Goal: Task Accomplishment & Management: Use online tool/utility

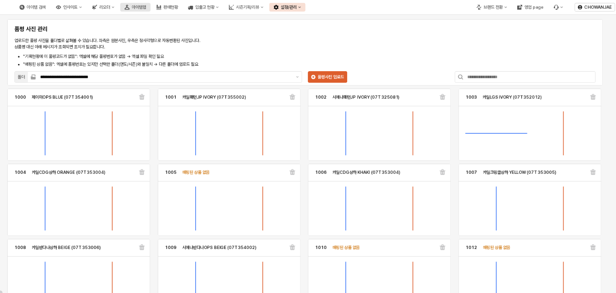
click at [146, 5] on div "아이템맵" at bounding box center [139, 7] width 14 height 5
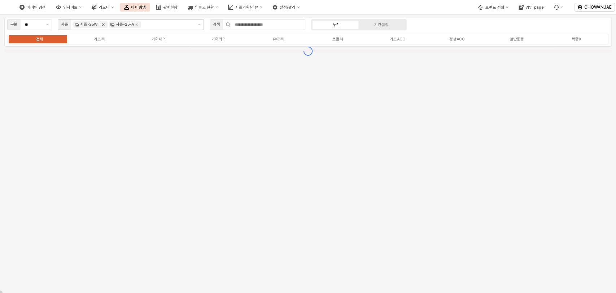
click at [103, 25] on icon "Remove 시즌-25WT" at bounding box center [103, 25] width 6 height 6
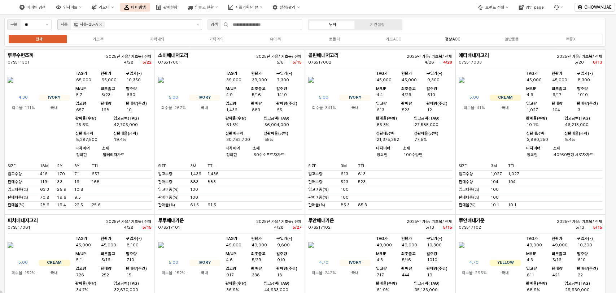
click at [455, 40] on div "정상ACC" at bounding box center [453, 39] width 16 height 5
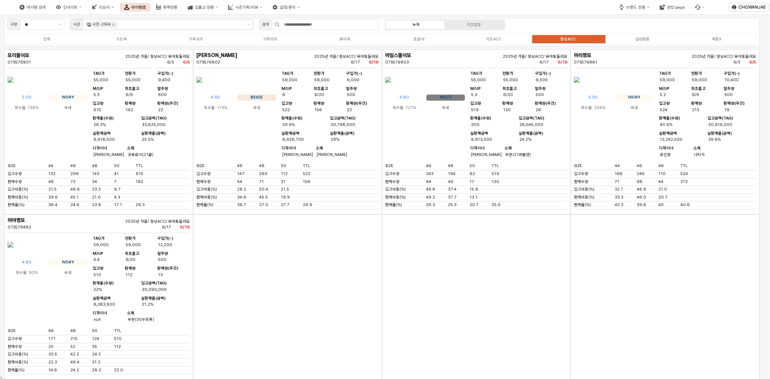
click at [506, 292] on div "App Frame" at bounding box center [476, 296] width 189 height 165
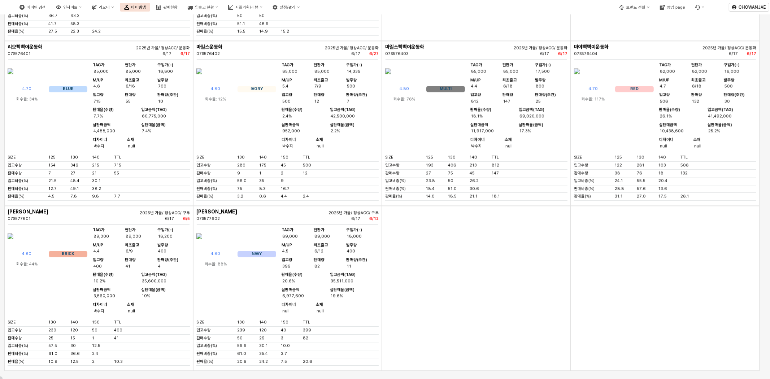
scroll to position [1265, 0]
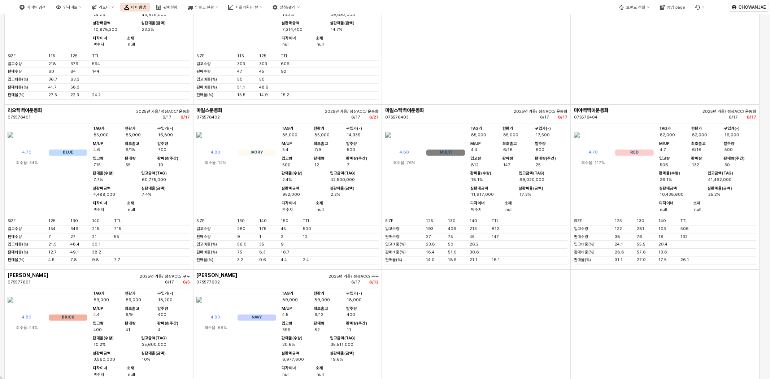
click at [534, 104] on div "App Frame" at bounding box center [476, 21] width 189 height 165
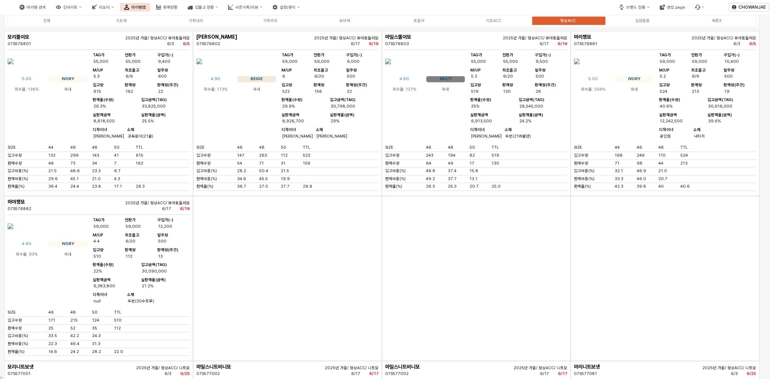
scroll to position [0, 0]
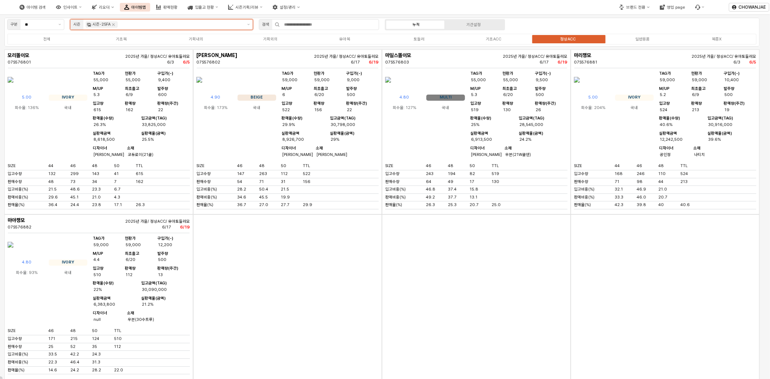
click at [147, 22] on input "App Frame" at bounding box center [180, 24] width 123 height 6
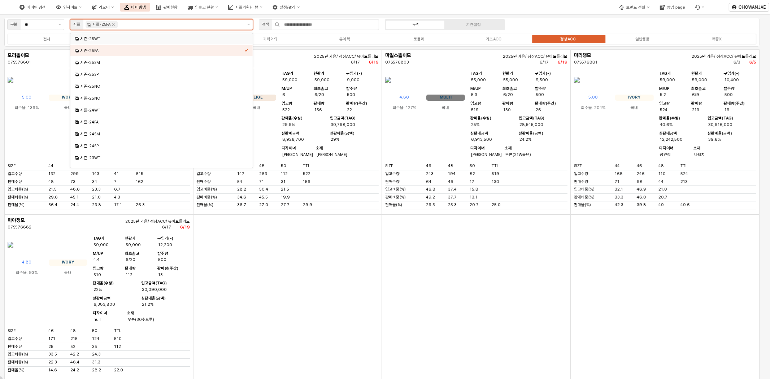
click at [136, 41] on div "시즌-25WT" at bounding box center [162, 38] width 164 height 5
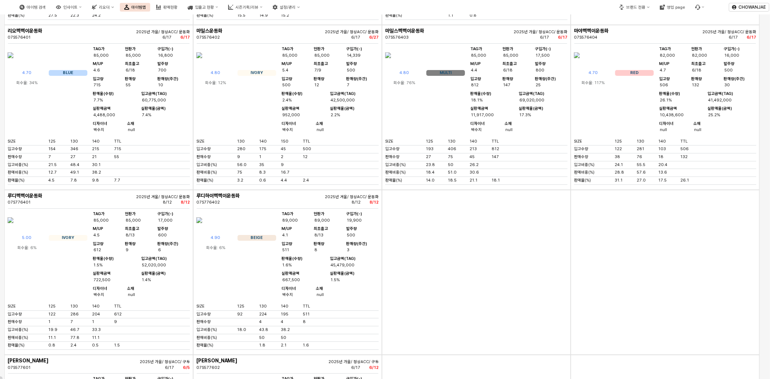
scroll to position [2184, 0]
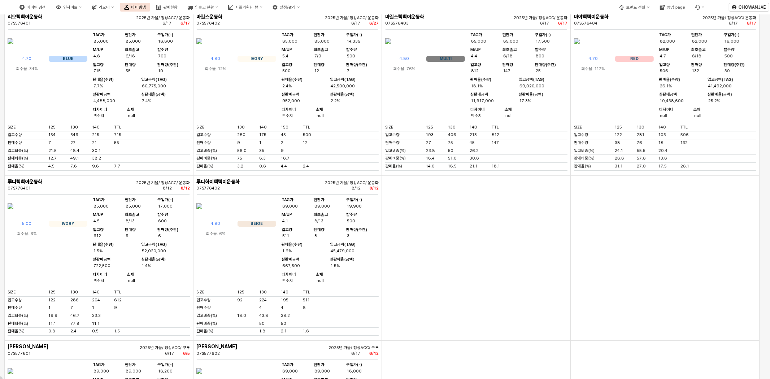
drag, startPoint x: 347, startPoint y: 163, endPoint x: 365, endPoint y: 164, distance: 18.1
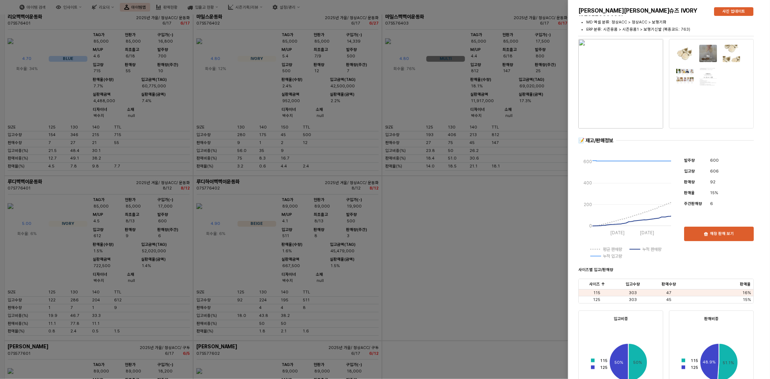
click at [449, 269] on div at bounding box center [385, 189] width 770 height 379
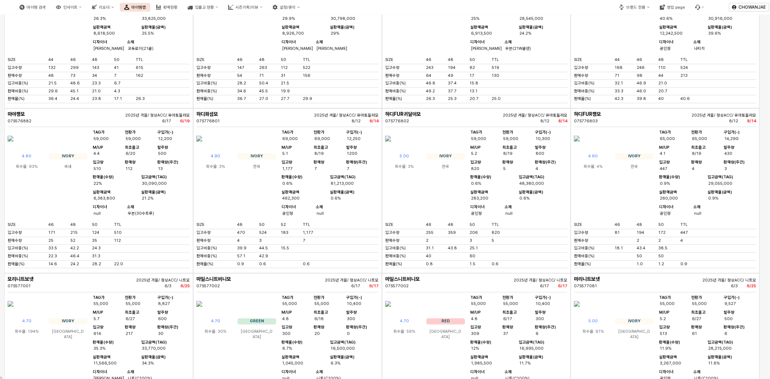
scroll to position [0, 0]
